Goal: Task Accomplishment & Management: Complete application form

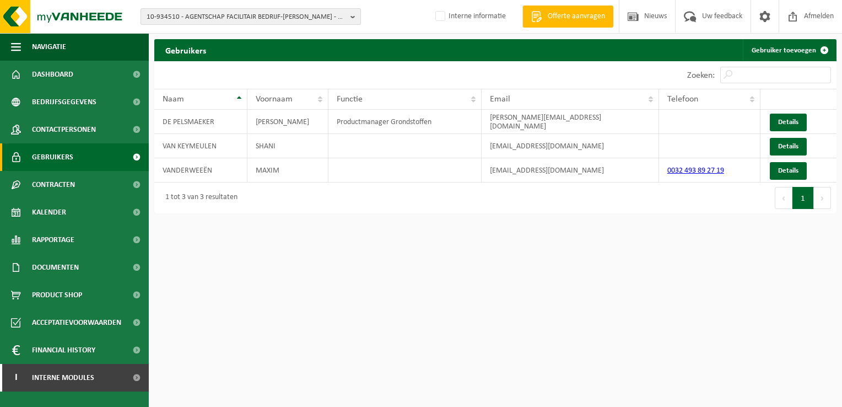
click at [215, 17] on span "10-934510 - AGENTSCHAP FACILITAIR BEDRIJF-MARIE ELISABETH BELPAIREGEBOUW - 1000…" at bounding box center [247, 17] width 200 height 17
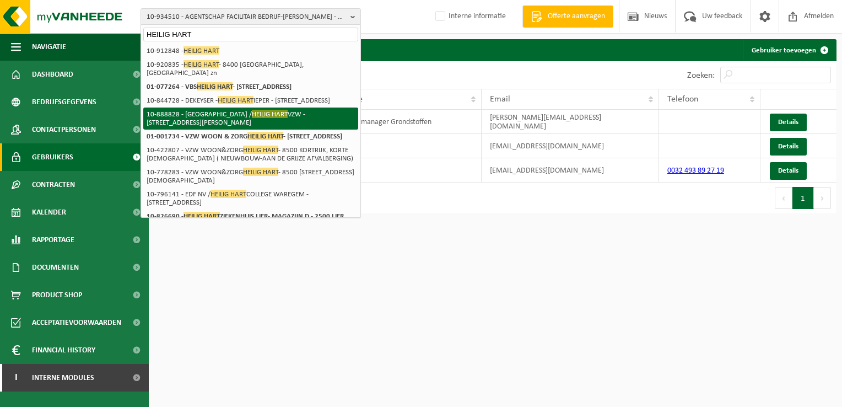
type input "HEILIG HART"
click at [253, 130] on li "01-001734 - VZW WOON & ZORG HEILIG HART - 8500 KORTRIJK, BUDASTRAAT 30" at bounding box center [250, 137] width 215 height 14
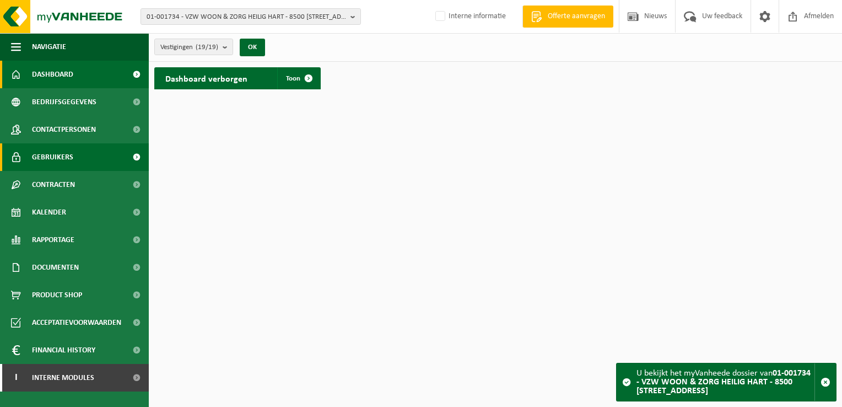
click at [60, 156] on span "Gebruikers" at bounding box center [52, 157] width 41 height 28
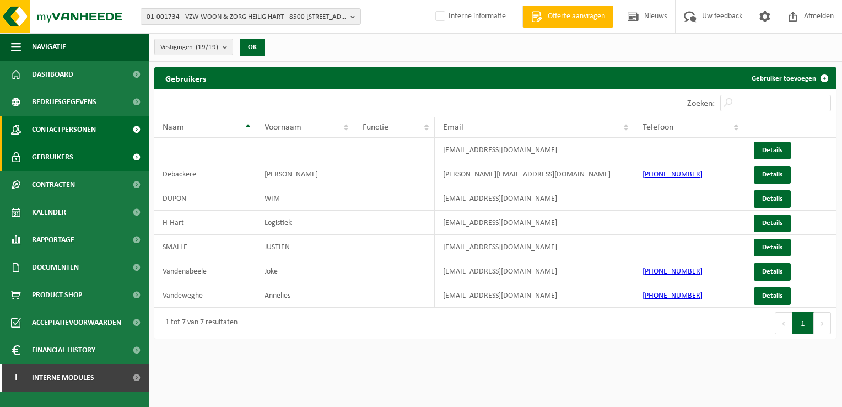
click at [77, 122] on span "Contactpersonen" at bounding box center [64, 130] width 64 height 28
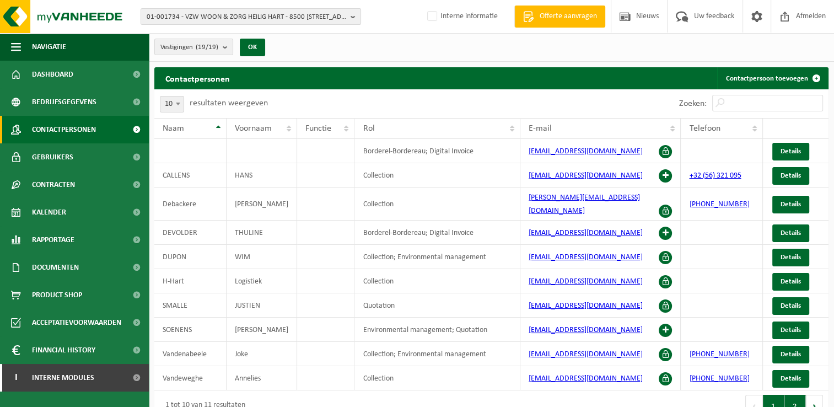
click at [791, 398] on button "2" at bounding box center [794, 406] width 21 height 22
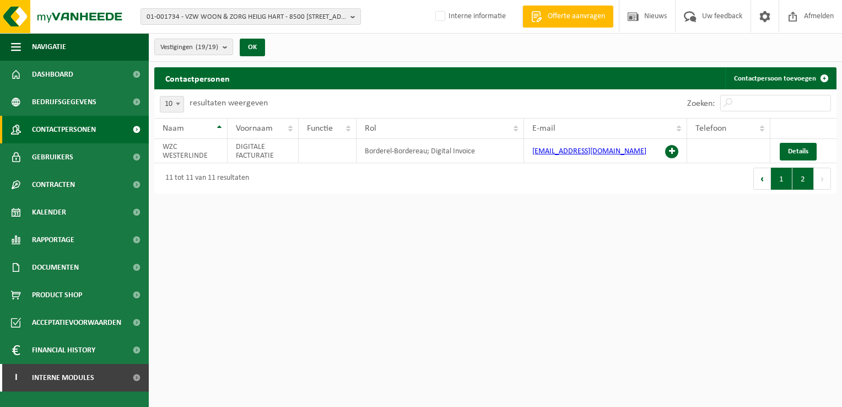
click at [780, 181] on button "1" at bounding box center [781, 179] width 21 height 22
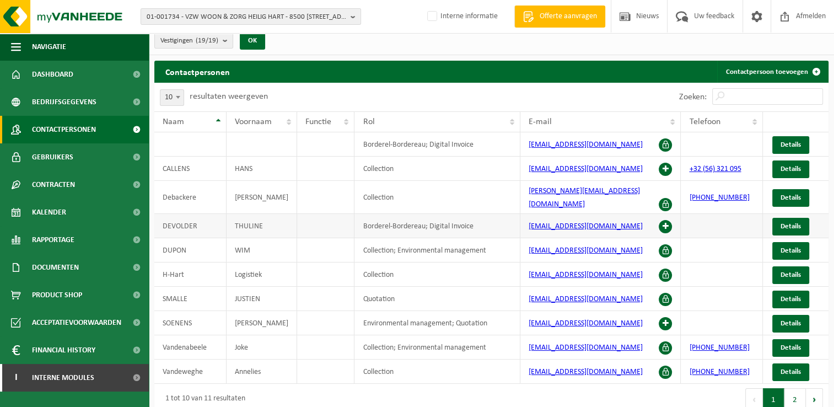
scroll to position [9, 0]
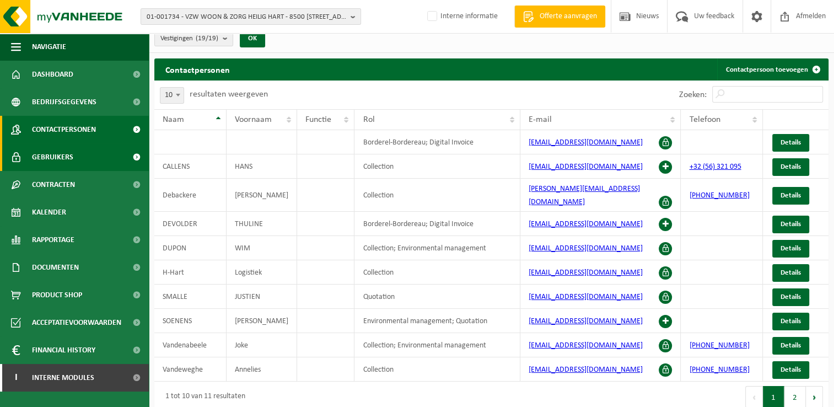
click at [44, 158] on span "Gebruikers" at bounding box center [52, 157] width 41 height 28
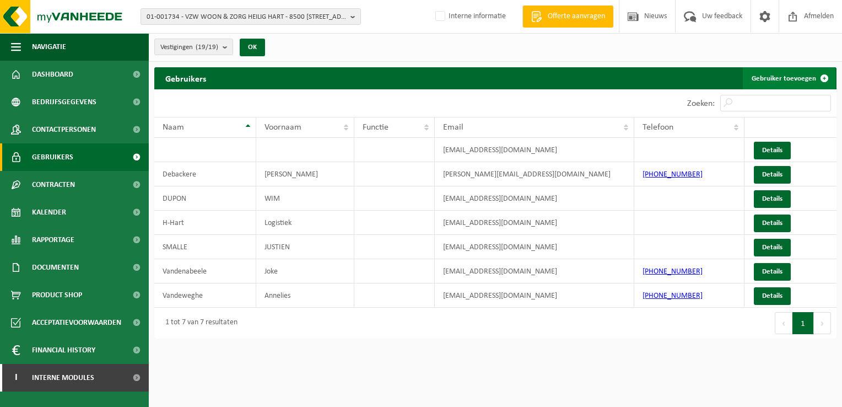
click at [759, 85] on link "Gebruiker toevoegen" at bounding box center [789, 78] width 93 height 22
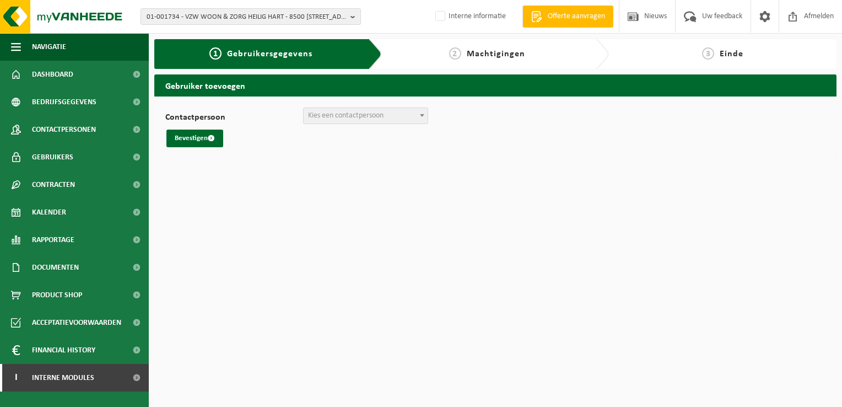
click at [366, 117] on span "Kies een contactpersoon" at bounding box center [346, 115] width 76 height 8
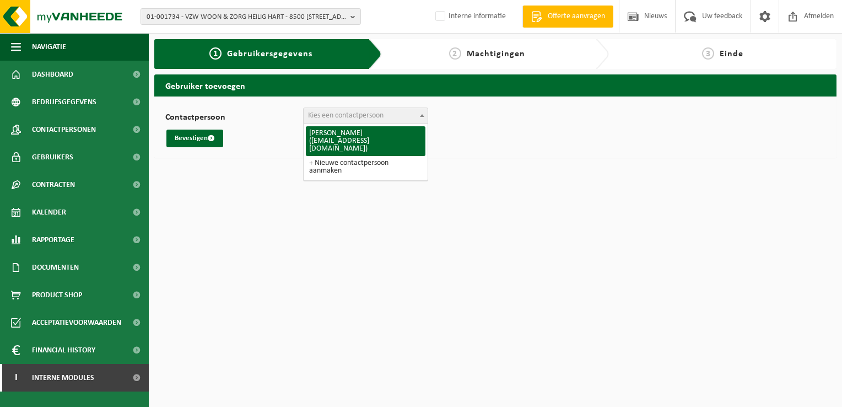
select select "61458"
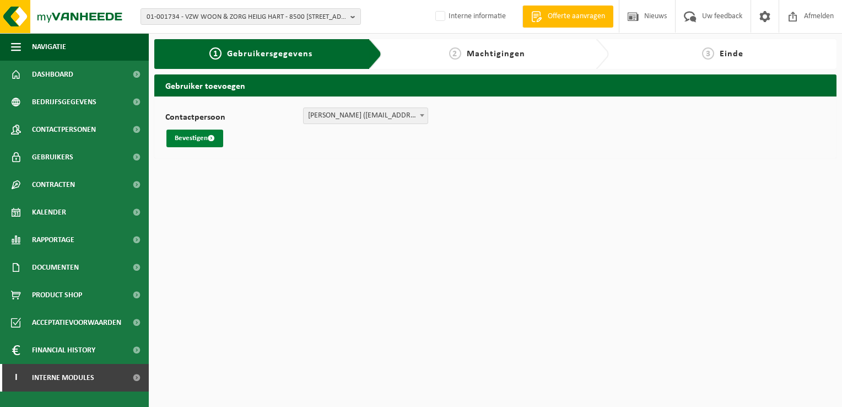
click at [177, 141] on button "Bevestigen" at bounding box center [194, 139] width 57 height 18
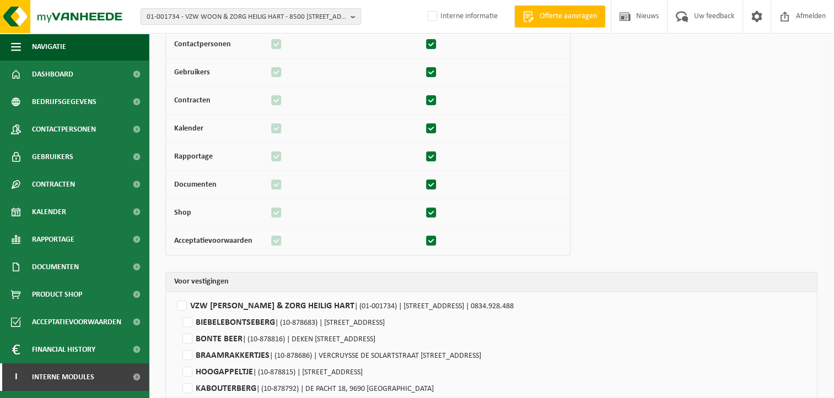
scroll to position [76, 0]
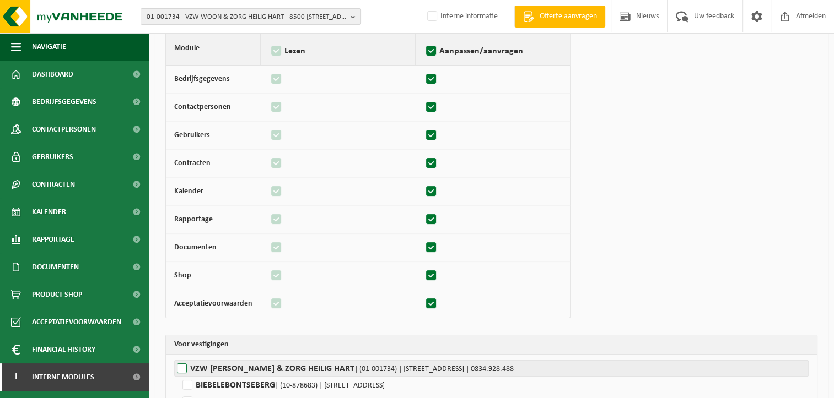
click at [181, 367] on label"] "VZW WOON & [PERSON_NAME] | (01-001734) | [STREET_ADDRESS] | 0834.928.488" at bounding box center [491, 368] width 634 height 17
click at [181, 367] on input "VZW WOON & [PERSON_NAME] | (01-001734) | [STREET_ADDRESS] | 0834.928.488" at bounding box center [591, 368] width 834 height 17
checkbox input "true"
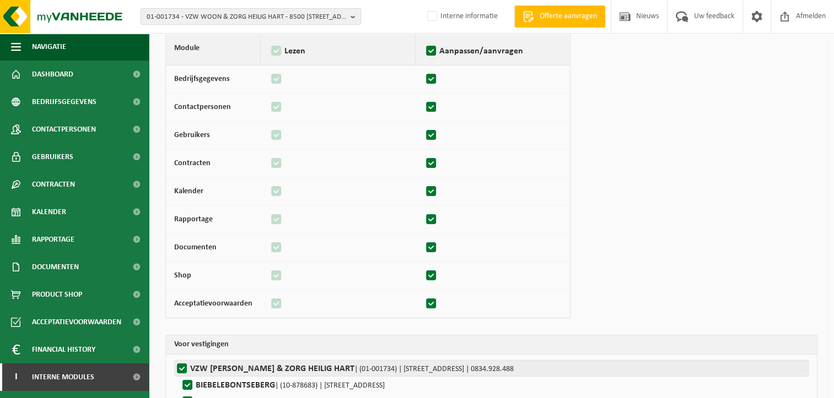
checkbox input "true"
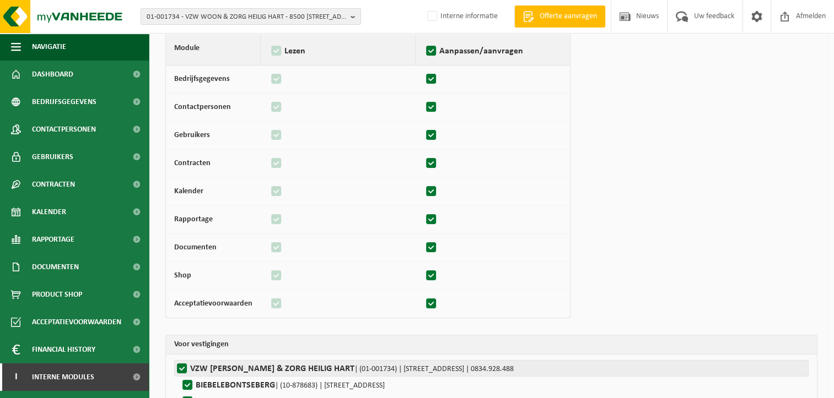
checkbox input "true"
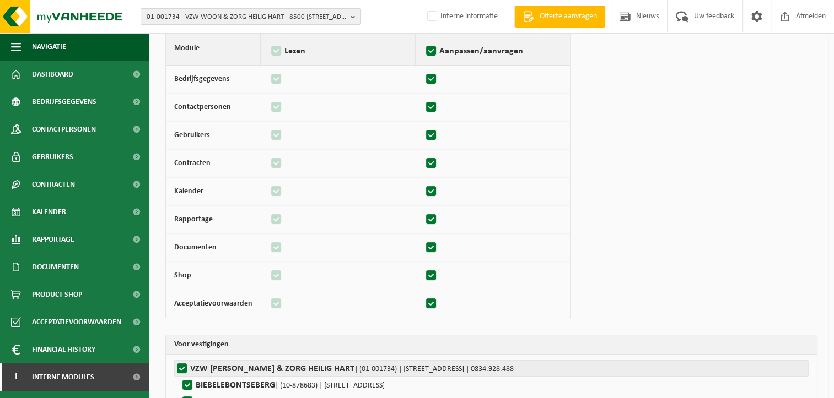
checkbox input "true"
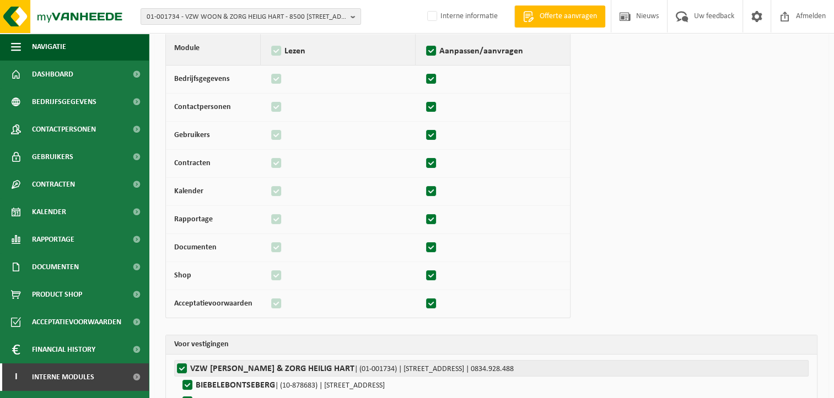
checkbox input "true"
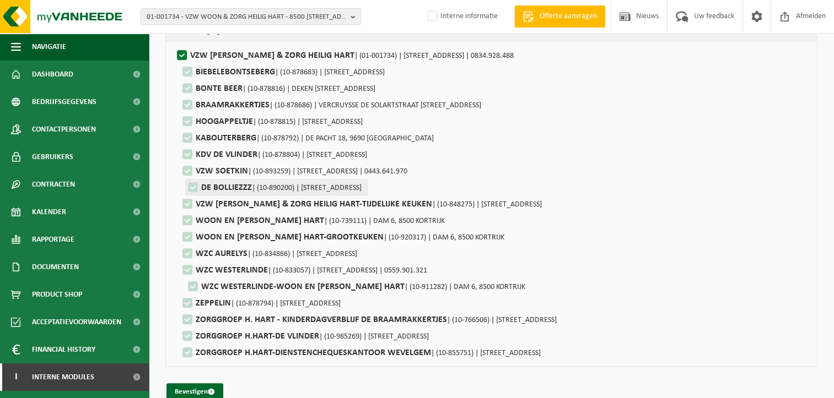
scroll to position [407, 0]
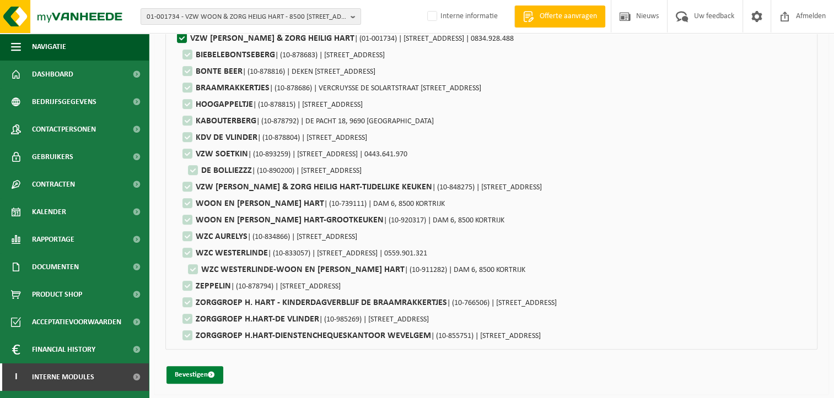
click at [192, 373] on button "Bevestigen" at bounding box center [194, 376] width 57 height 18
